Goal: Find contact information: Find contact information

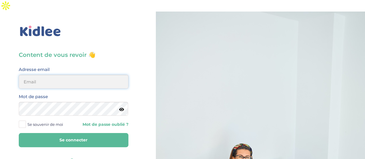
type input "[EMAIL_ADDRESS][DOMAIN_NAME]"
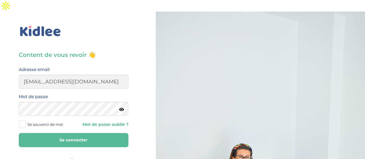
click at [77, 133] on button "Se connecter" at bounding box center [74, 140] width 110 height 14
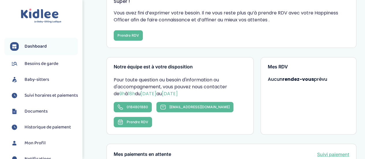
scroll to position [67, 0]
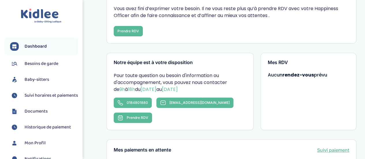
click at [226, 97] on div "Notre équipe est à votre disposition Pour toute question ou besoin d'informatio…" at bounding box center [180, 91] width 147 height 77
click at [122, 117] on icon at bounding box center [120, 117] width 4 height 0
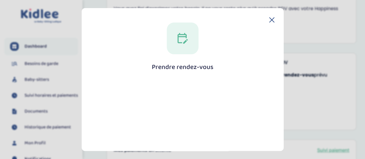
scroll to position [120, 0]
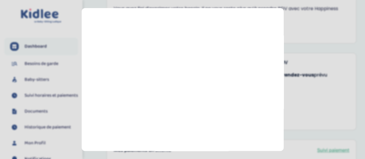
click at [308, 81] on section "Prendre rendez-vous [GEOGRAPHIC_DATA]" at bounding box center [182, 79] width 365 height 159
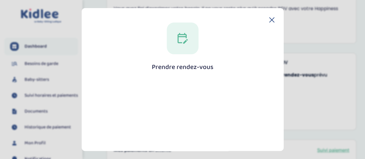
click at [270, 19] on icon at bounding box center [271, 19] width 5 height 5
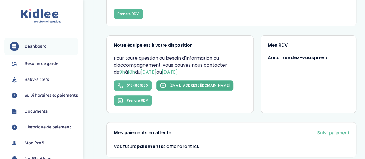
scroll to position [76, 0]
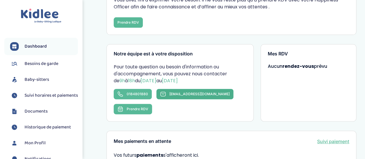
click at [177, 92] on span "[EMAIL_ADDRESS][DOMAIN_NAME]" at bounding box center [200, 94] width 60 height 4
